Goal: Task Accomplishment & Management: Complete application form

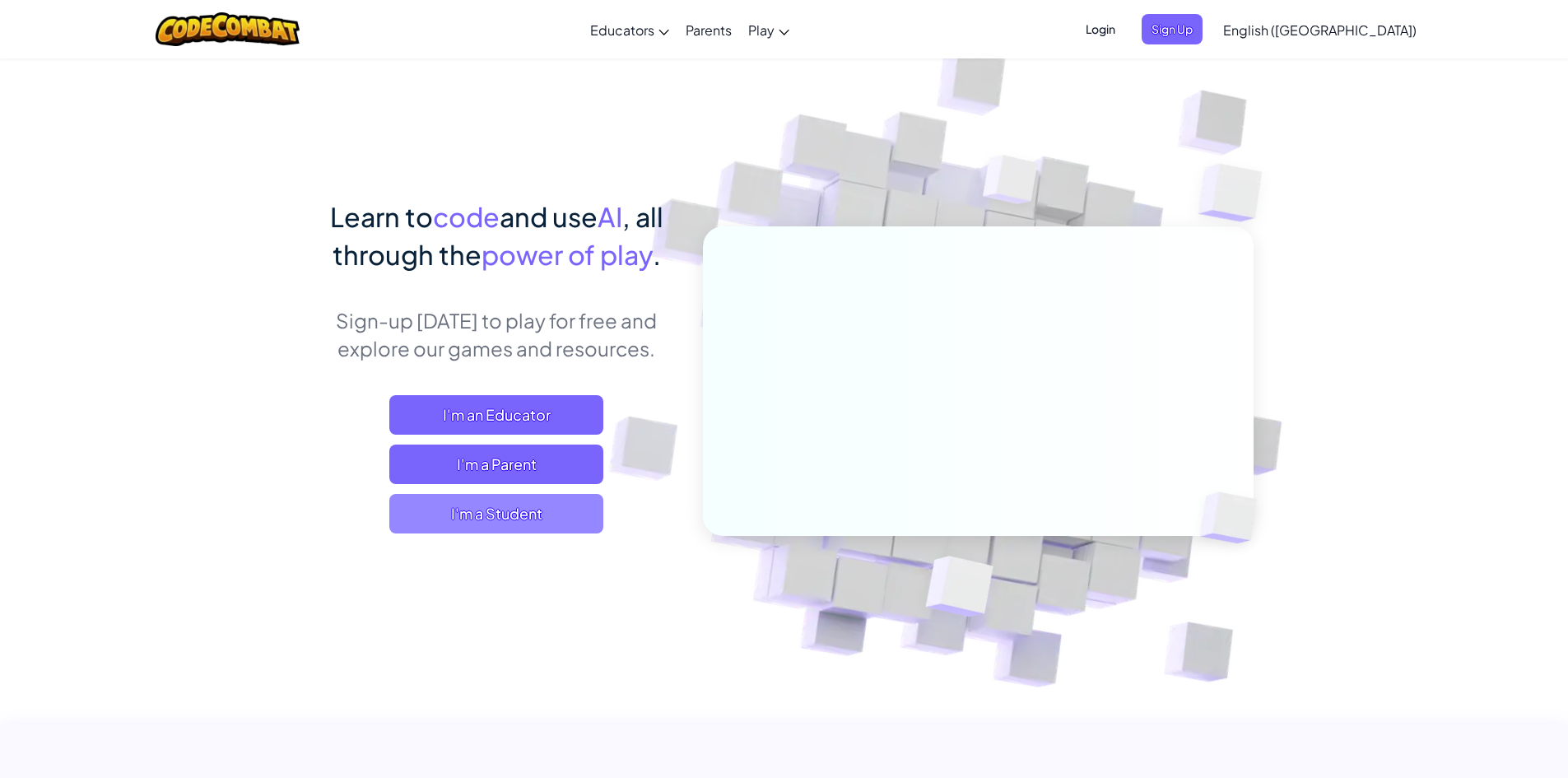
click at [421, 506] on span "I'm a Student" at bounding box center [496, 513] width 214 height 39
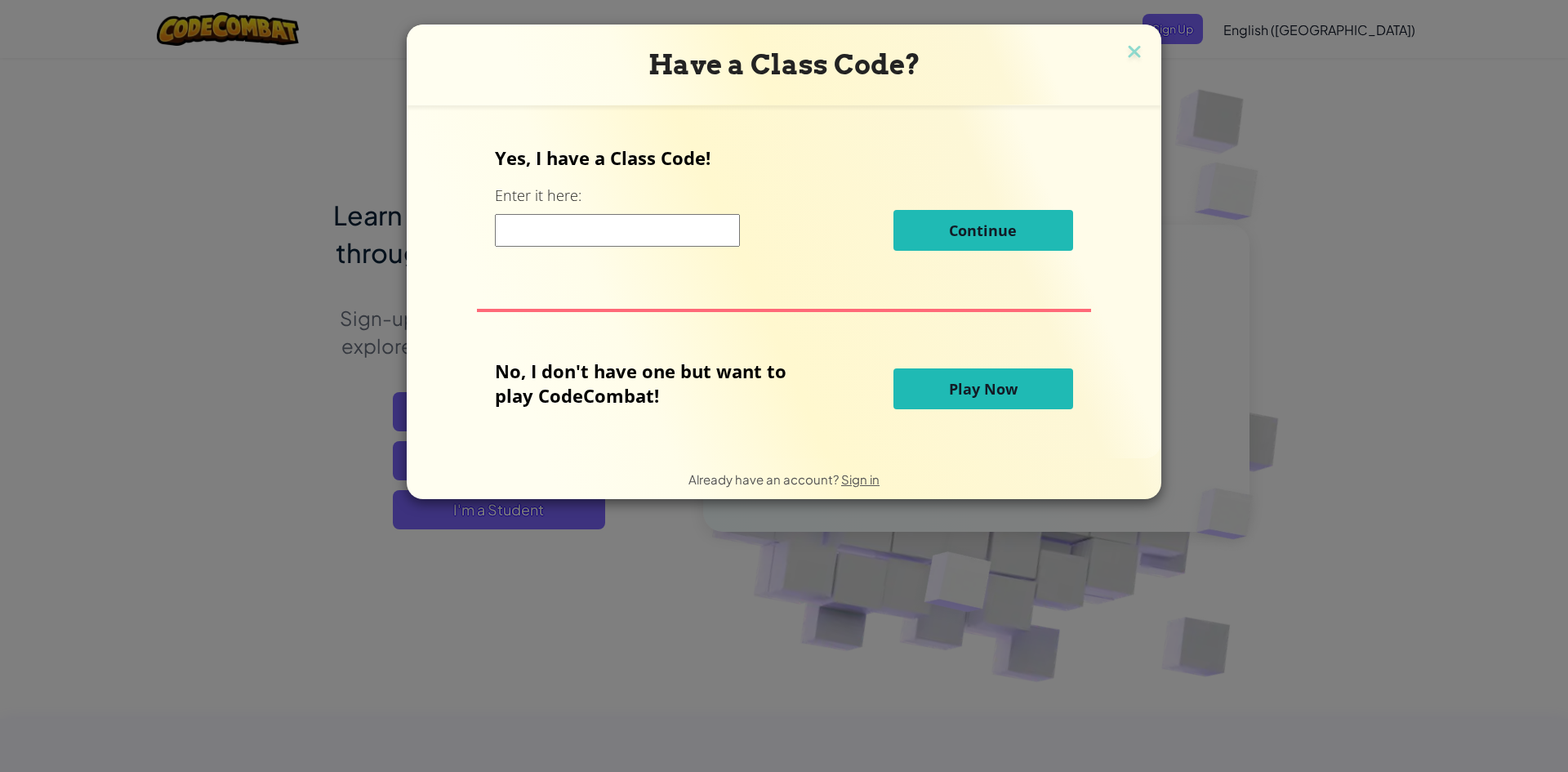
click at [582, 219] on input at bounding box center [617, 230] width 245 height 33
type input "CupPointStep"
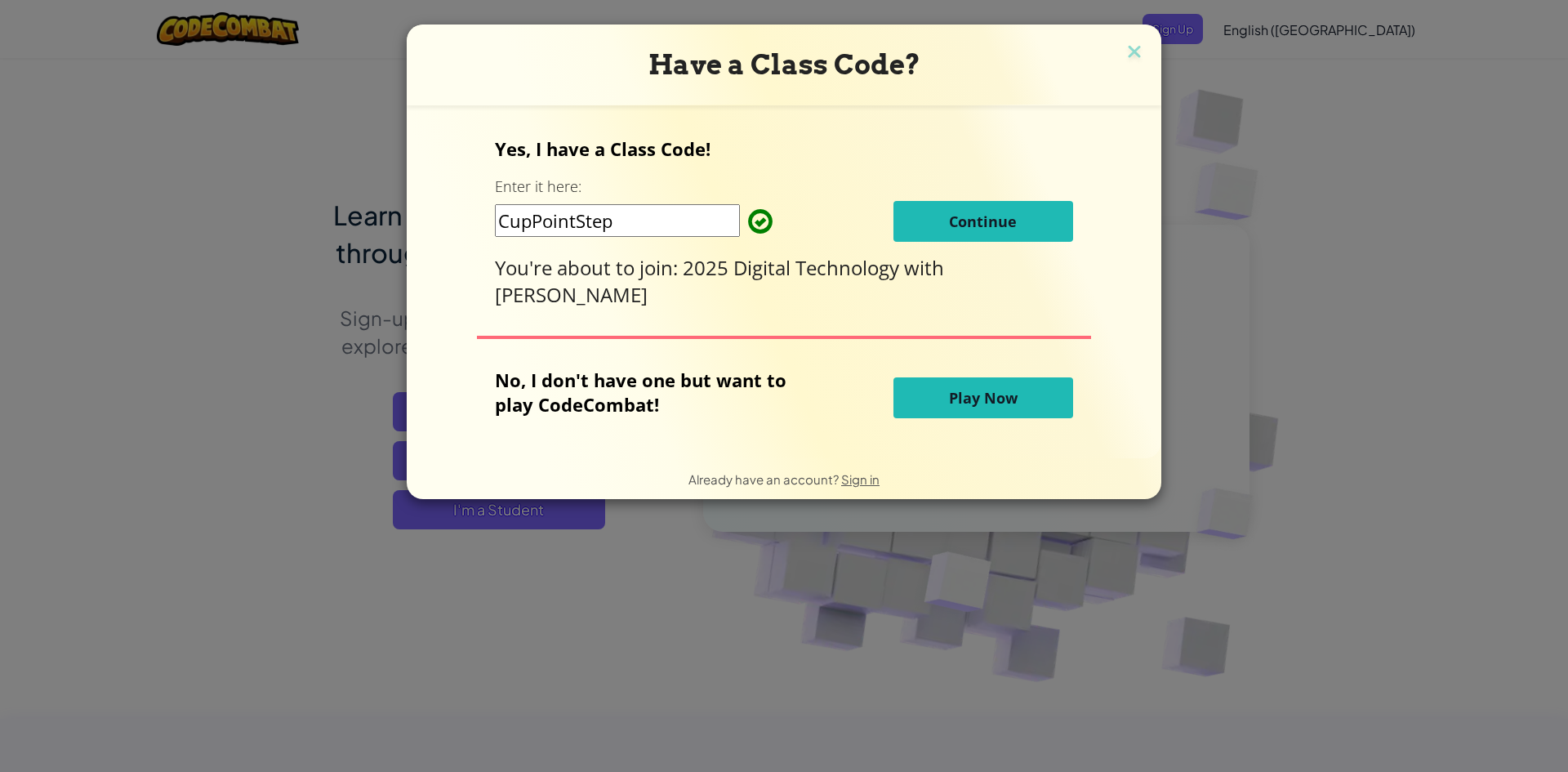
click at [996, 219] on span "Continue" at bounding box center [983, 222] width 68 height 20
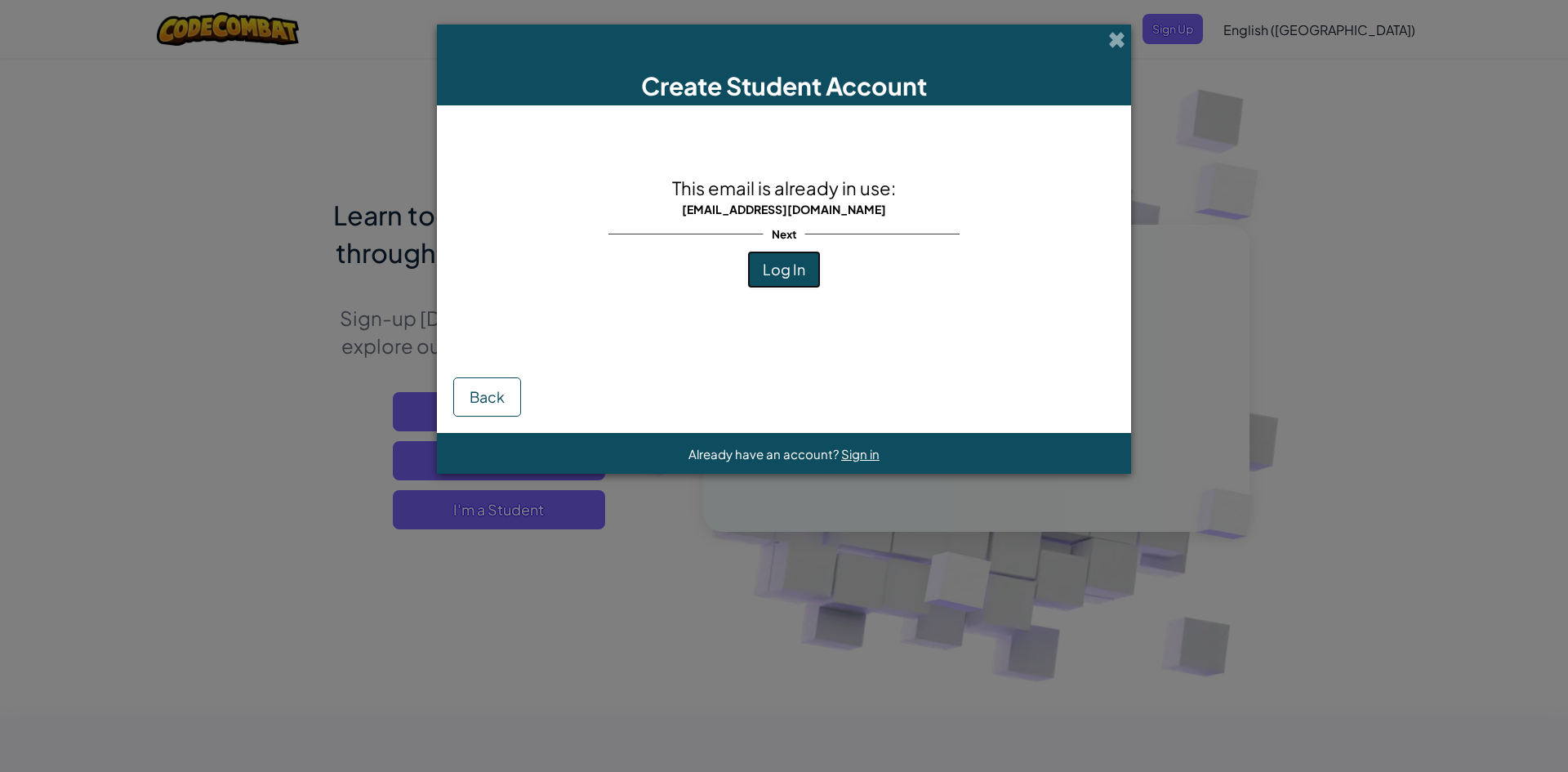
click at [751, 283] on button "Log In" at bounding box center [784, 269] width 73 height 37
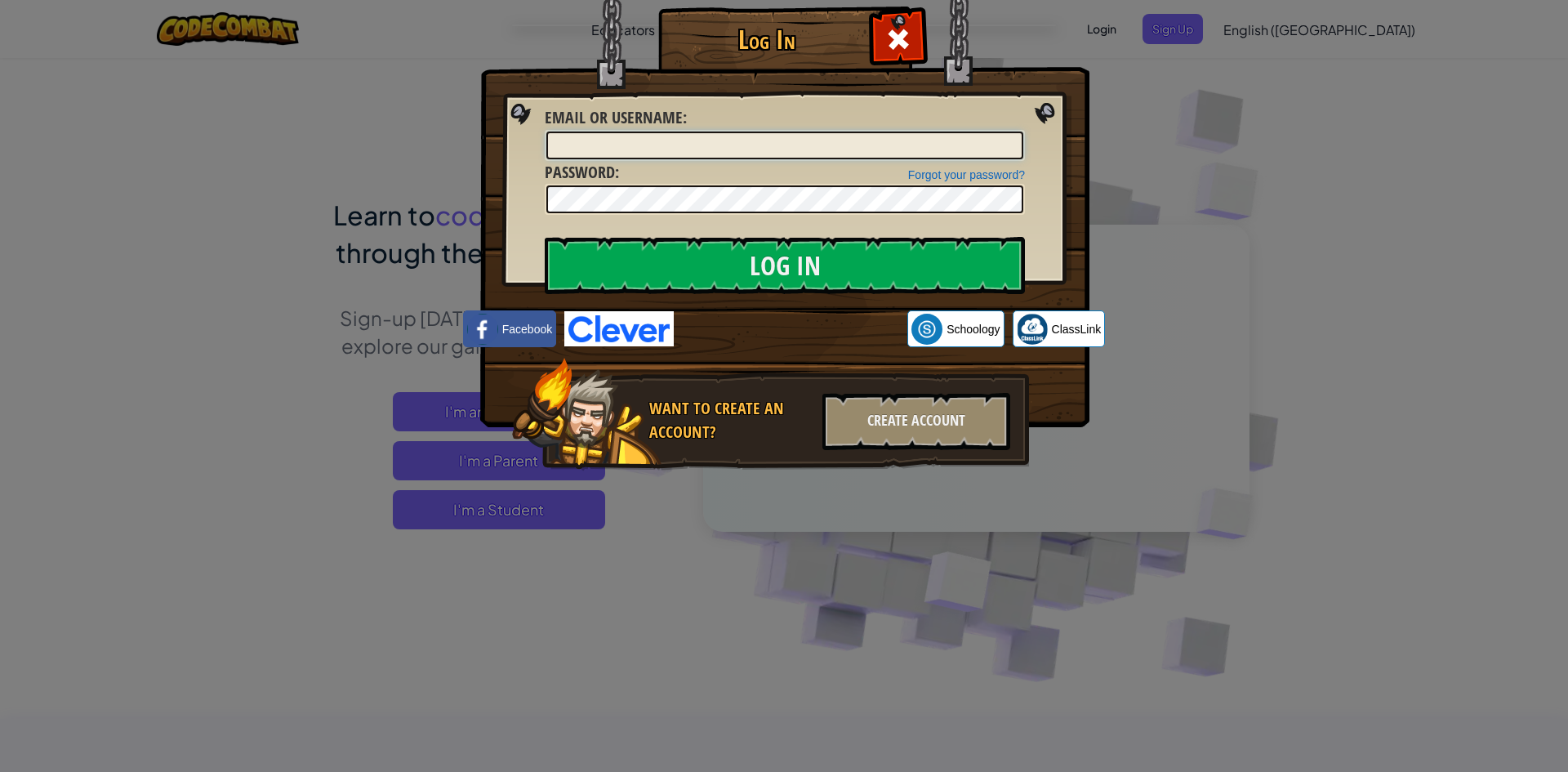
click at [649, 159] on input "Email or Username :" at bounding box center [784, 145] width 477 height 28
type input "[EMAIL_ADDRESS][DOMAIN_NAME]"
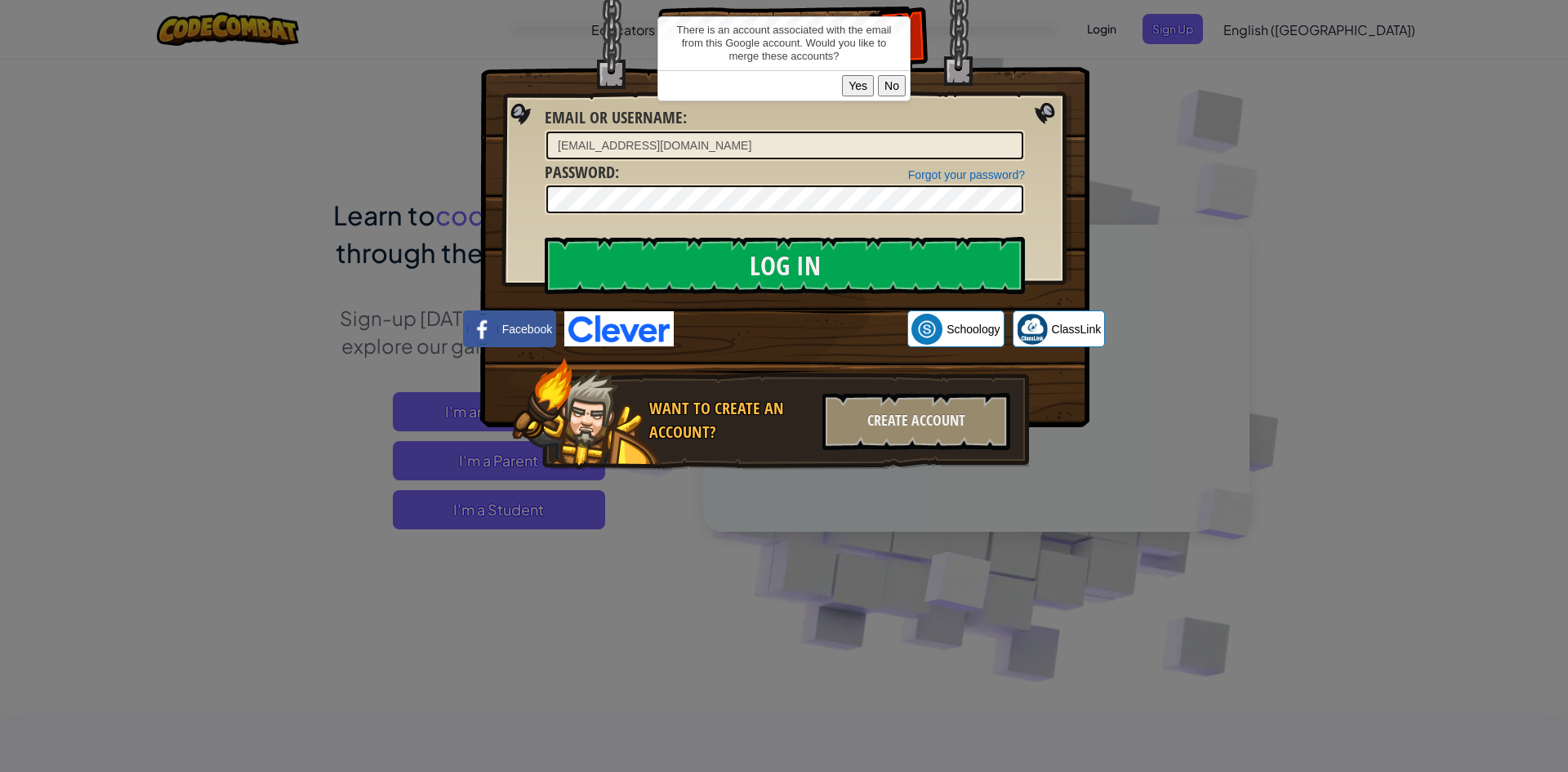
click at [858, 78] on button "Yes" at bounding box center [858, 85] width 32 height 21
